Goal: Book appointment/travel/reservation

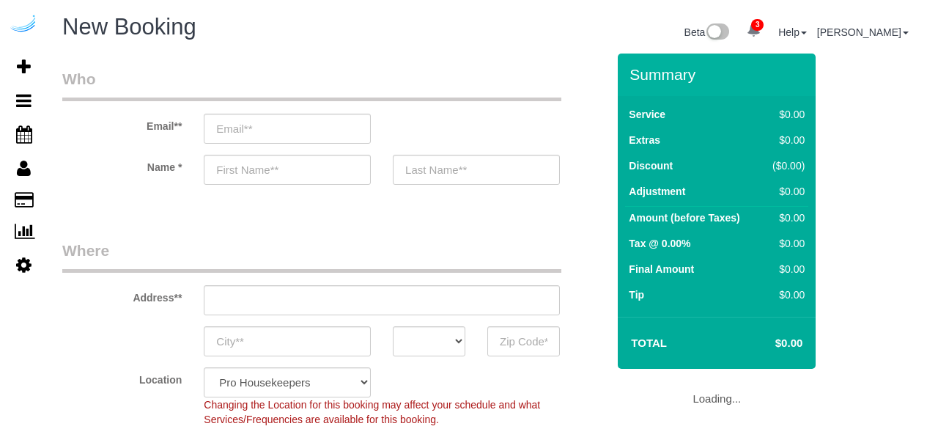
select select "4"
select select "number:9"
select select "object:1554"
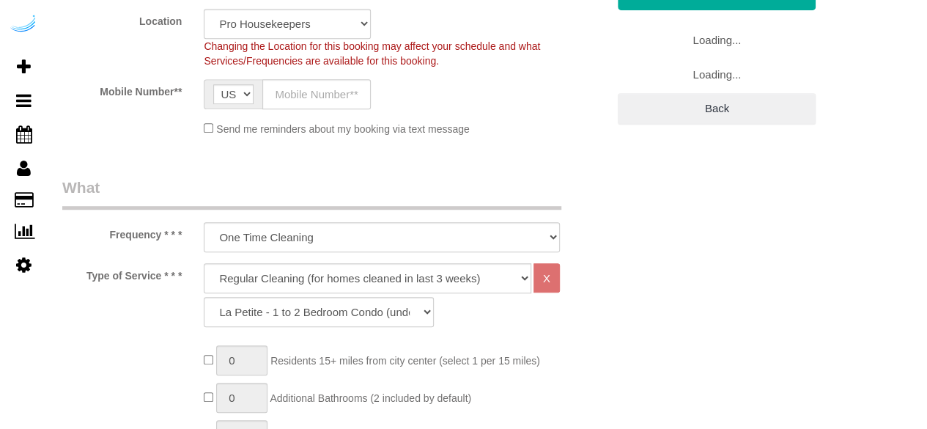
scroll to position [359, 0]
click at [418, 275] on select "Deep Cleaning (for homes that have not been cleaned in 3+ weeks) Spruce Regular…" at bounding box center [367, 277] width 327 height 30
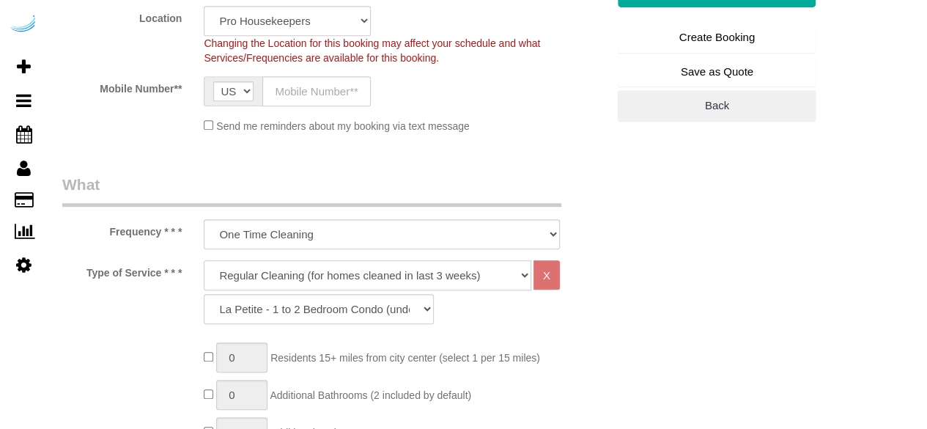
select select "5"
click at [204, 260] on select "Deep Cleaning (for homes that have not been cleaned in 3+ weeks) Spruce Regular…" at bounding box center [367, 275] width 327 height 30
click at [363, 303] on select "La Petite - 1 to 2 Bedroom Condo (under 1000 sq. ft.) La Petite II - 2 Bedroom …" at bounding box center [319, 309] width 230 height 30
select select "95"
click at [204, 294] on select "La Petite - 1 to 2 Bedroom Condo (under 1000 sq. ft.) La Petite II - 2 Bedroom …" at bounding box center [319, 309] width 230 height 30
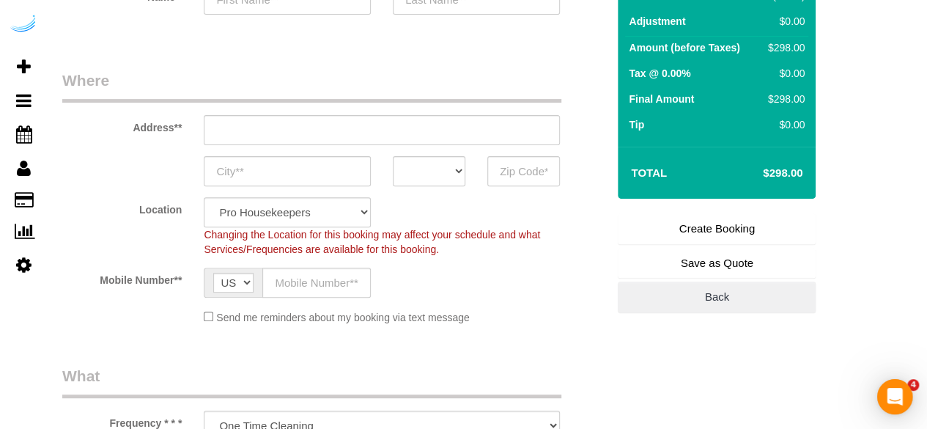
scroll to position [0, 0]
drag, startPoint x: 803, startPoint y: 168, endPoint x: 769, endPoint y: 174, distance: 34.2
click at [769, 174] on td "$298.00" at bounding box center [760, 173] width 95 height 37
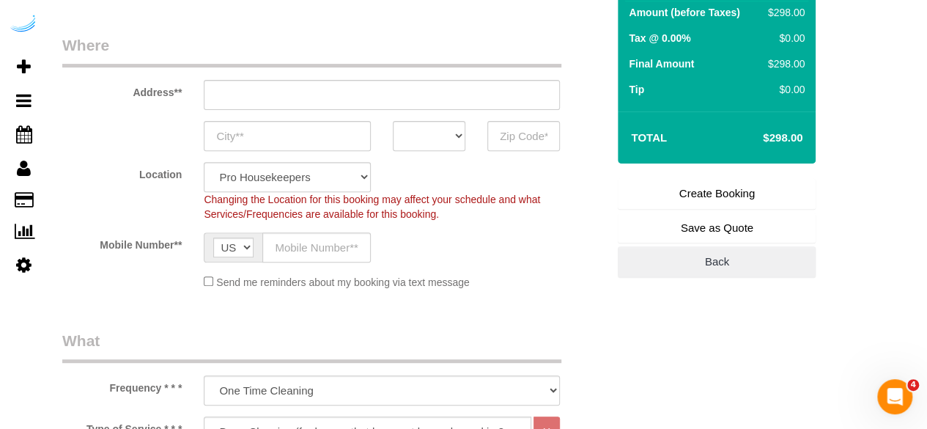
scroll to position [206, 0]
